Goal: Download file/media

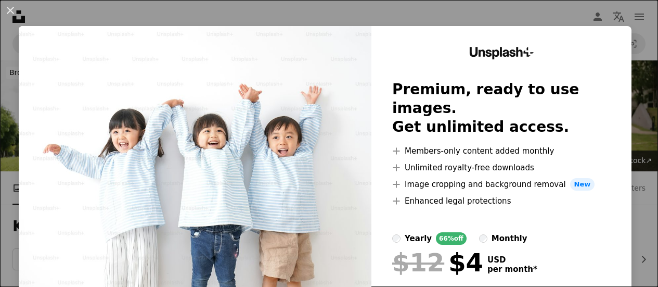
scroll to position [208, 0]
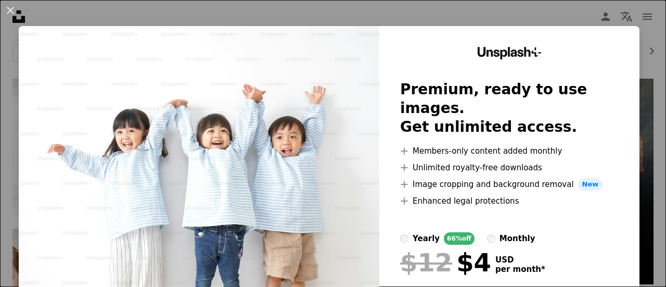
click at [570, 18] on div "An X shape Unsplash+ Premium, ready to use images. Get unlimited access. A plus…" at bounding box center [333, 143] width 666 height 287
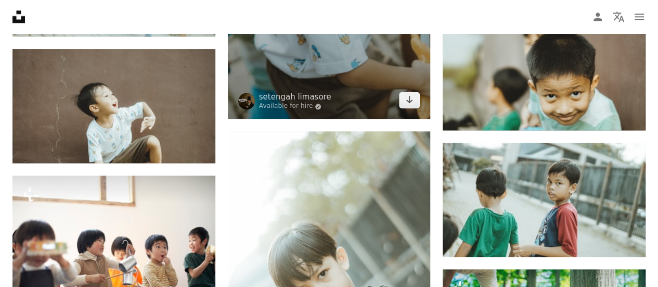
scroll to position [624, 0]
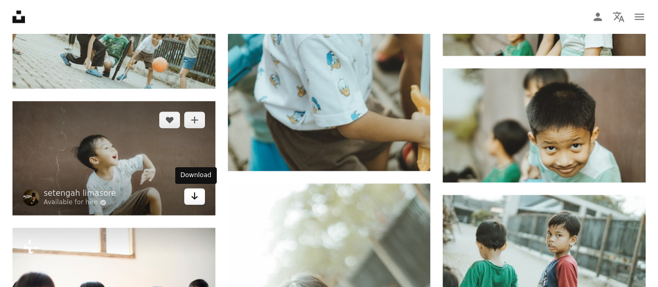
click at [191, 197] on icon "Arrow pointing down" at bounding box center [194, 195] width 8 height 12
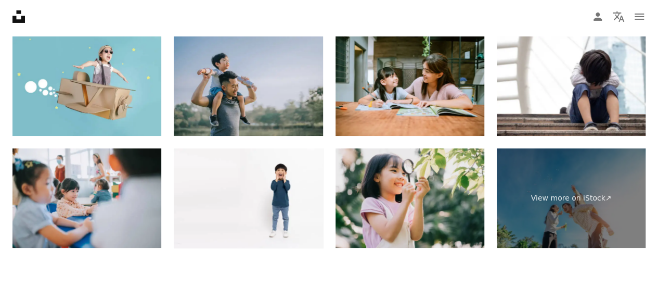
scroll to position [1872, 0]
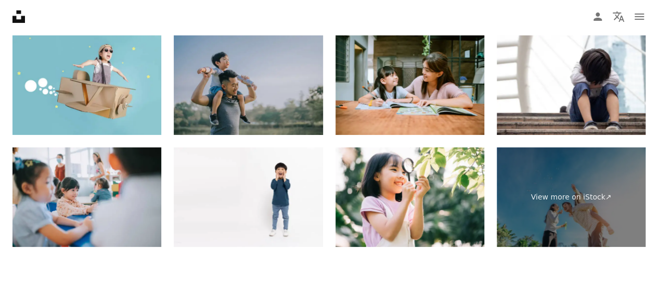
click at [294, 98] on img at bounding box center [248, 84] width 149 height 99
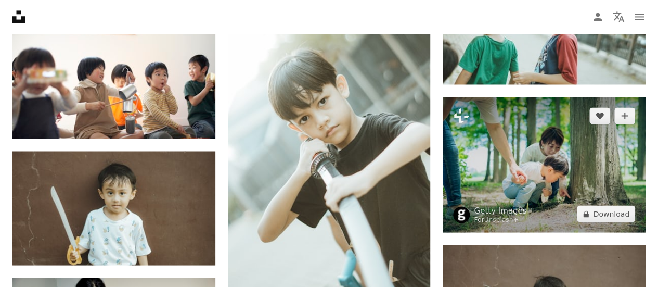
scroll to position [832, 0]
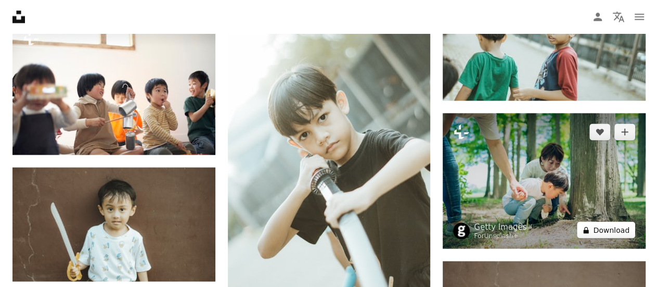
click at [590, 228] on icon "A lock" at bounding box center [586, 230] width 8 height 8
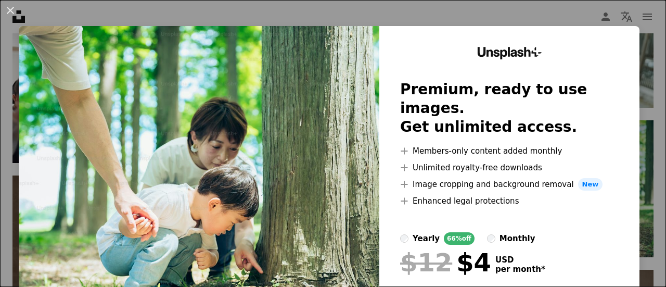
drag, startPoint x: 591, startPoint y: 229, endPoint x: 590, endPoint y: 224, distance: 5.4
click at [592, 244] on div at bounding box center [509, 246] width 218 height 4
click at [574, 17] on div "An X shape Unsplash+ Premium, ready to use images. Get unlimited access. A plus…" at bounding box center [333, 143] width 666 height 287
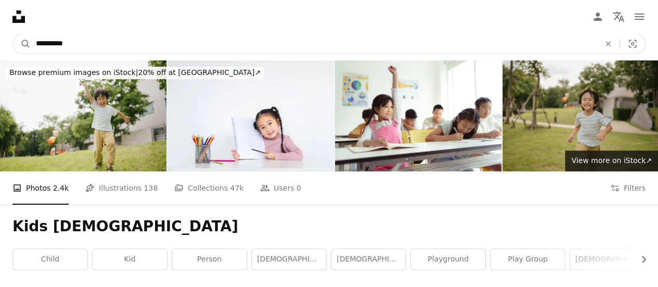
drag, startPoint x: 50, startPoint y: 43, endPoint x: 0, endPoint y: 1, distance: 65.7
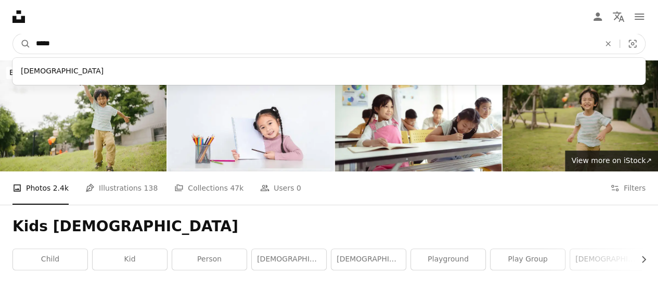
click at [103, 43] on input "*****" at bounding box center [314, 44] width 566 height 20
type input "**********"
click at [13, 34] on button "A magnifying glass" at bounding box center [22, 44] width 18 height 20
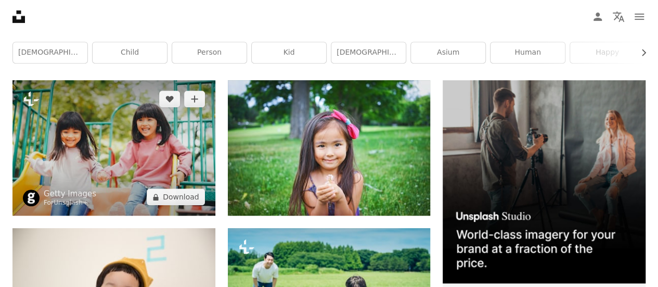
scroll to position [208, 0]
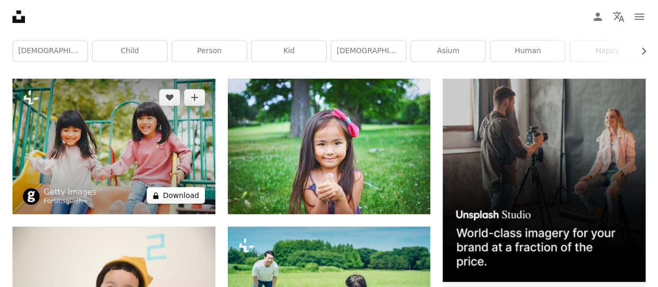
click at [175, 196] on button "A lock Download" at bounding box center [176, 195] width 58 height 17
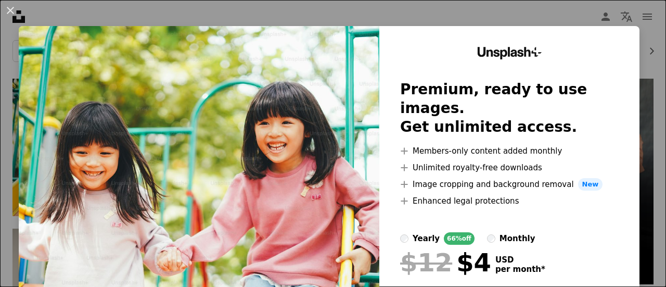
click at [448, 17] on div "An X shape Unsplash+ Premium, ready to use images. Get unlimited access. A plus…" at bounding box center [333, 143] width 666 height 287
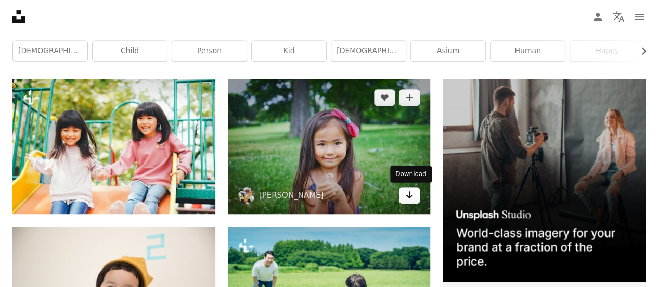
click at [406, 190] on icon "Arrow pointing down" at bounding box center [409, 194] width 8 height 12
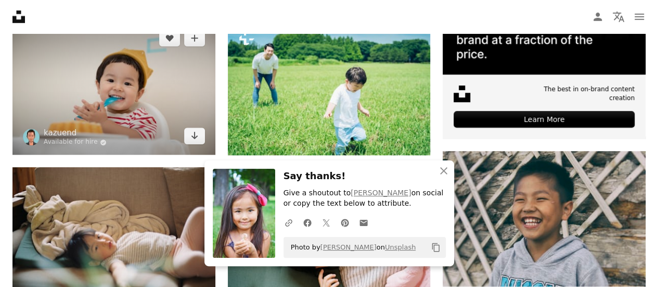
scroll to position [416, 0]
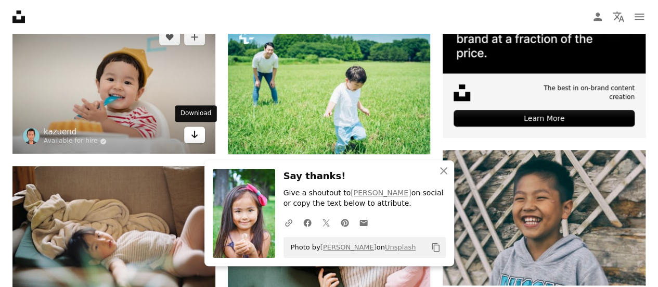
click at [195, 133] on icon "Download" at bounding box center [194, 134] width 7 height 7
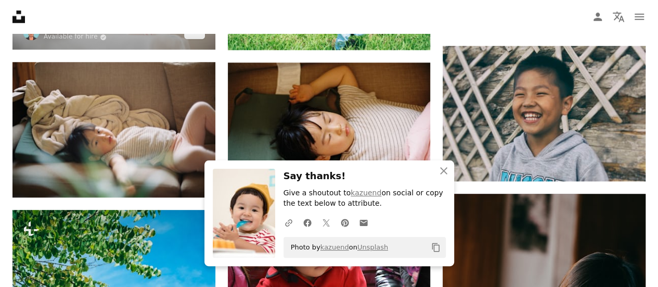
scroll to position [572, 0]
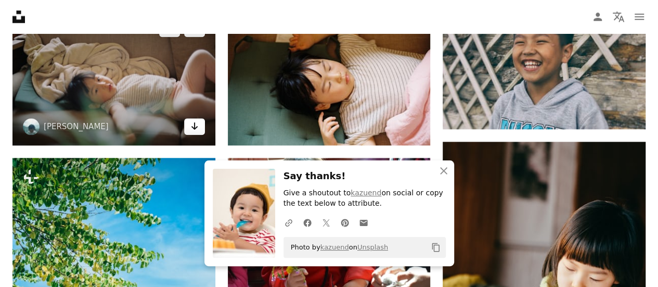
click at [193, 127] on icon "Download" at bounding box center [194, 125] width 7 height 7
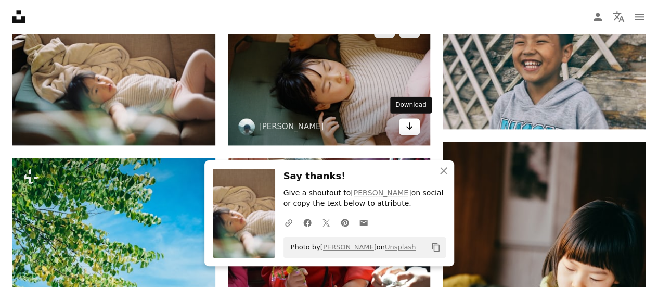
click at [402, 126] on link "Arrow pointing down" at bounding box center [409, 126] width 21 height 17
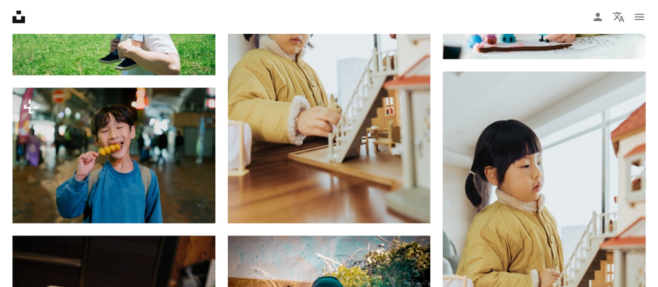
scroll to position [988, 0]
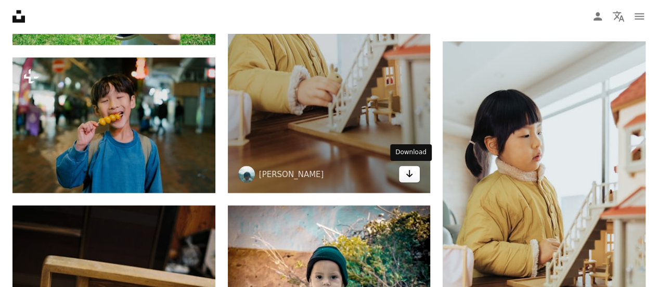
click at [406, 171] on icon "Arrow pointing down" at bounding box center [409, 173] width 8 height 12
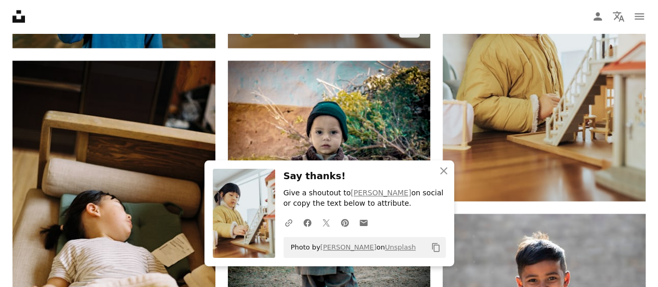
scroll to position [1248, 0]
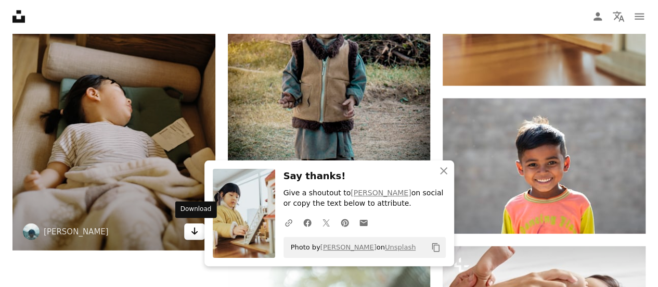
click at [195, 231] on icon "Download" at bounding box center [194, 230] width 7 height 7
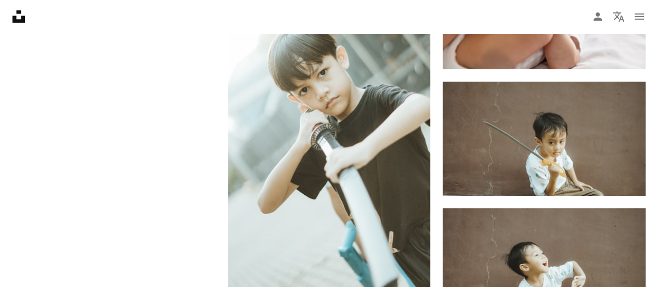
scroll to position [1664, 0]
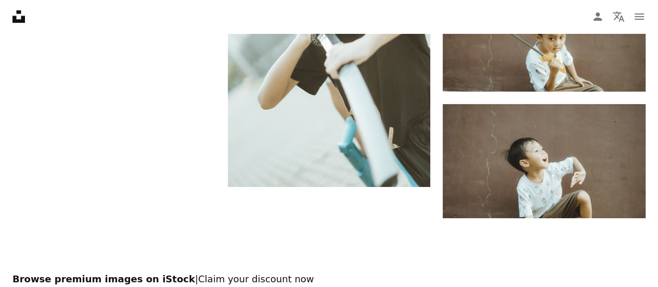
click at [492, 237] on div at bounding box center [329, 245] width 658 height 55
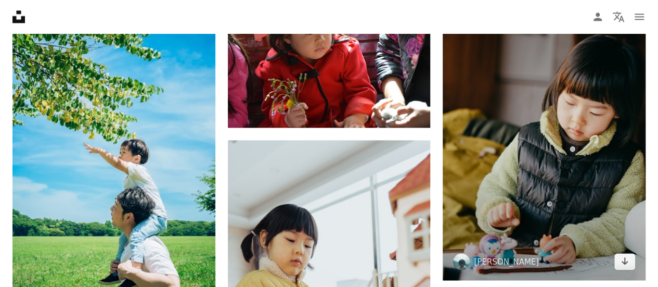
scroll to position [728, 0]
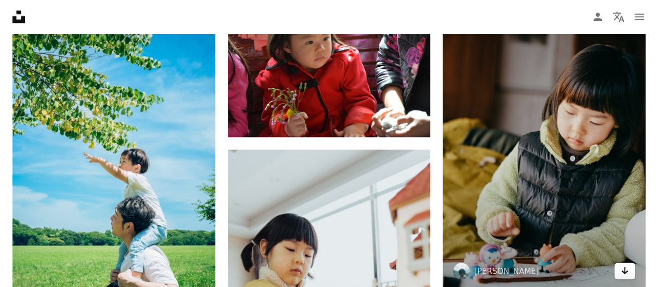
click at [623, 265] on icon "Arrow pointing down" at bounding box center [624, 270] width 8 height 12
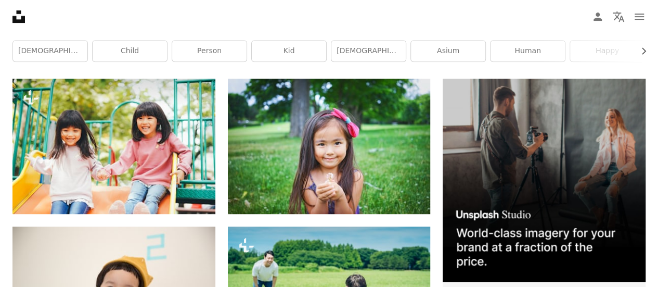
scroll to position [0, 0]
